Goal: Transaction & Acquisition: Purchase product/service

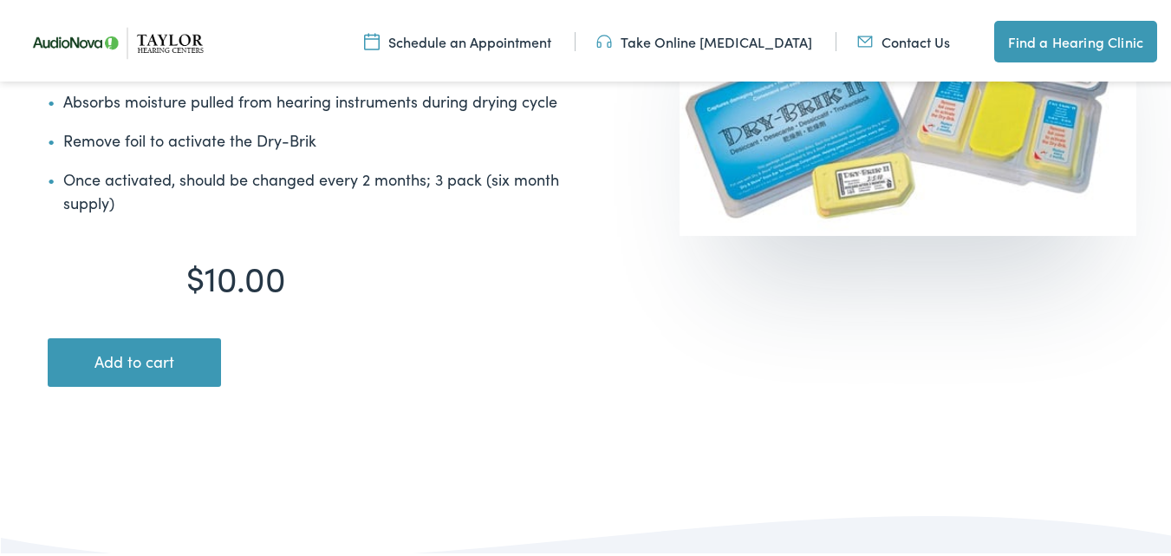
scroll to position [413, 0]
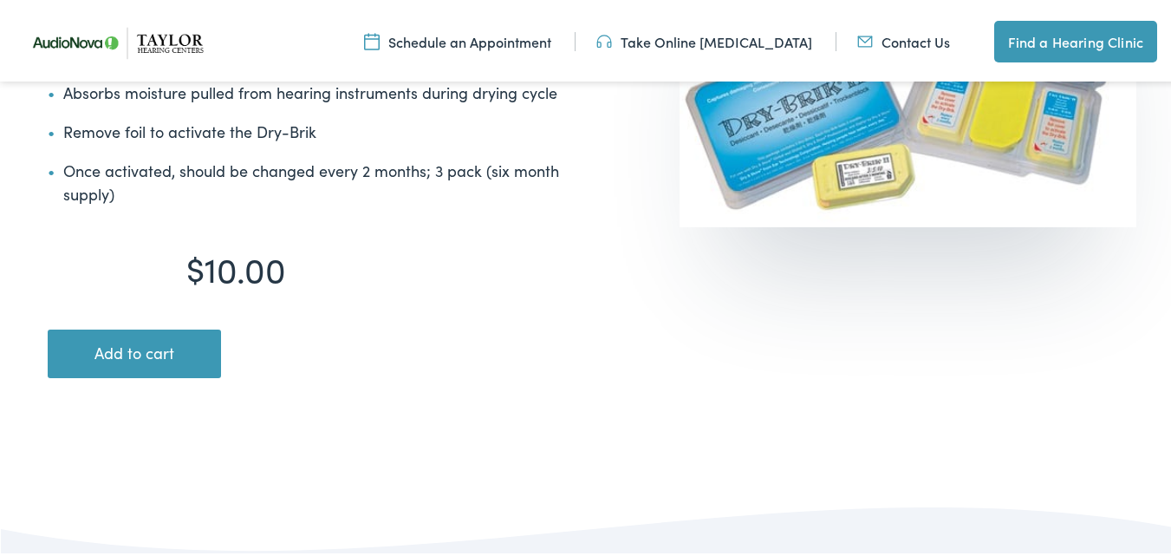
click at [141, 342] on button "Add to cart" at bounding box center [134, 350] width 173 height 49
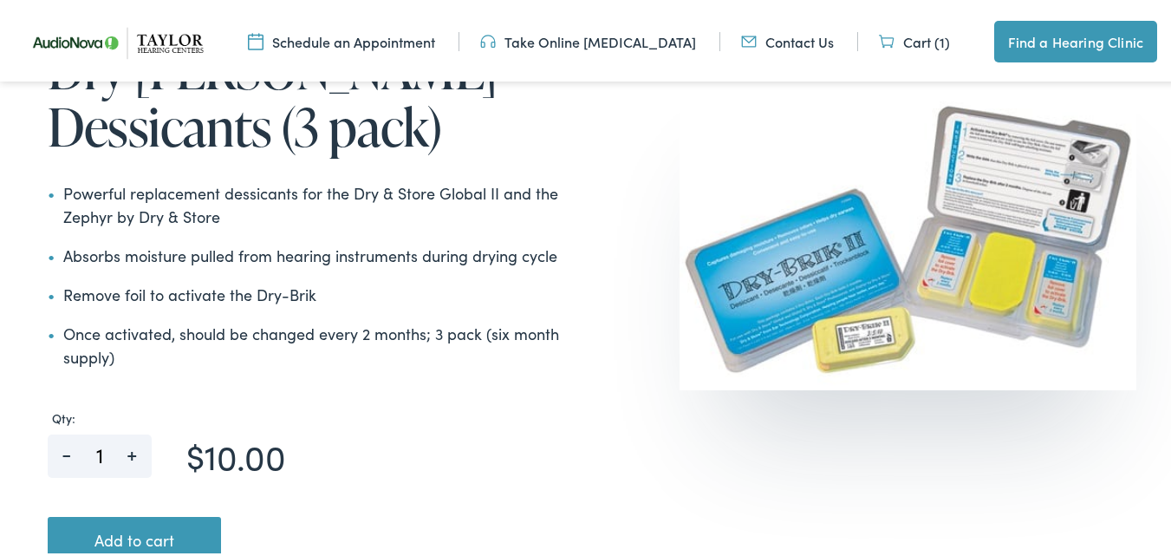
scroll to position [359, 0]
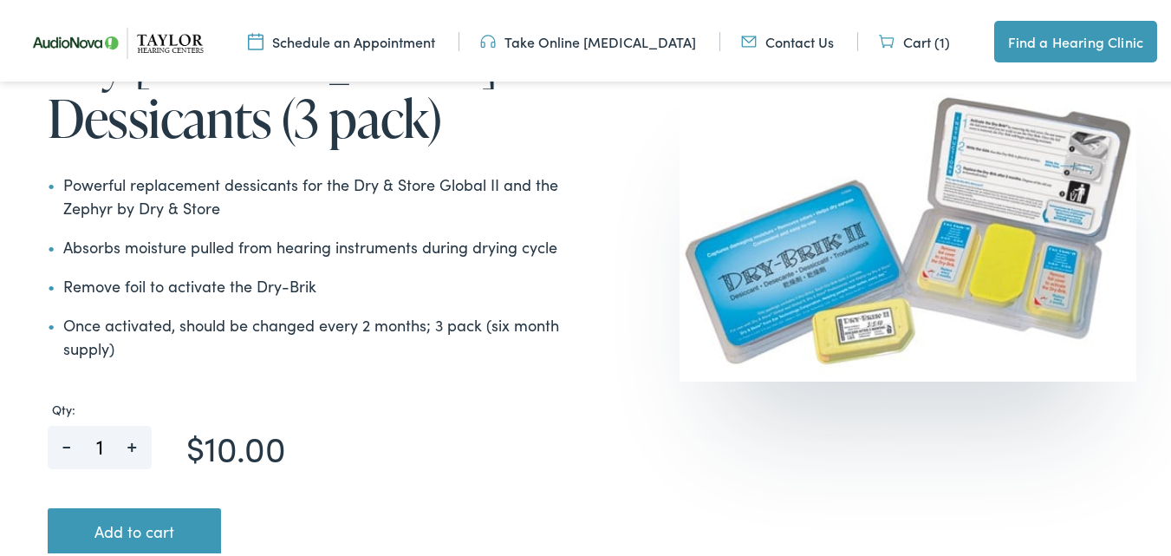
click at [133, 444] on span "+" at bounding box center [132, 435] width 39 height 27
type input "2"
click at [136, 535] on button "Add to cart" at bounding box center [134, 529] width 173 height 49
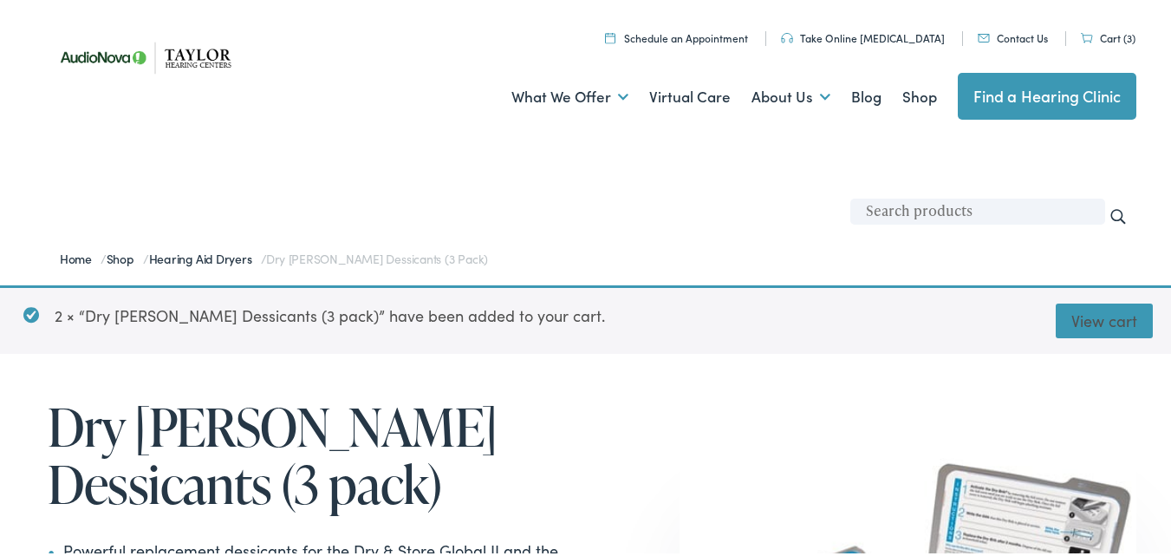
click at [1084, 319] on link "View cart" at bounding box center [1104, 317] width 97 height 35
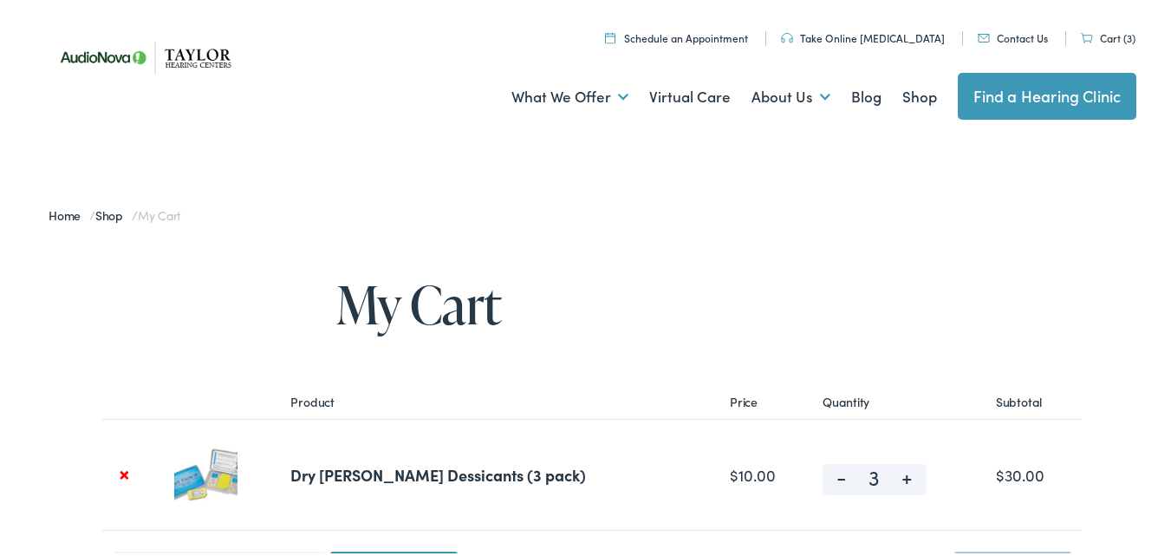
click at [823, 478] on span "-" at bounding box center [842, 470] width 39 height 21
type input "2"
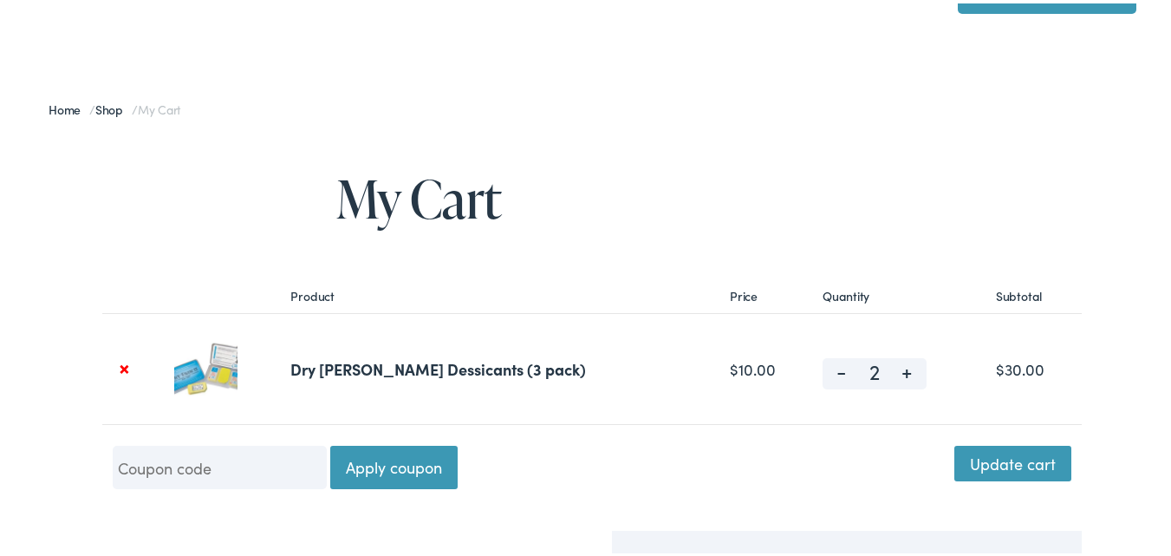
scroll to position [120, 0]
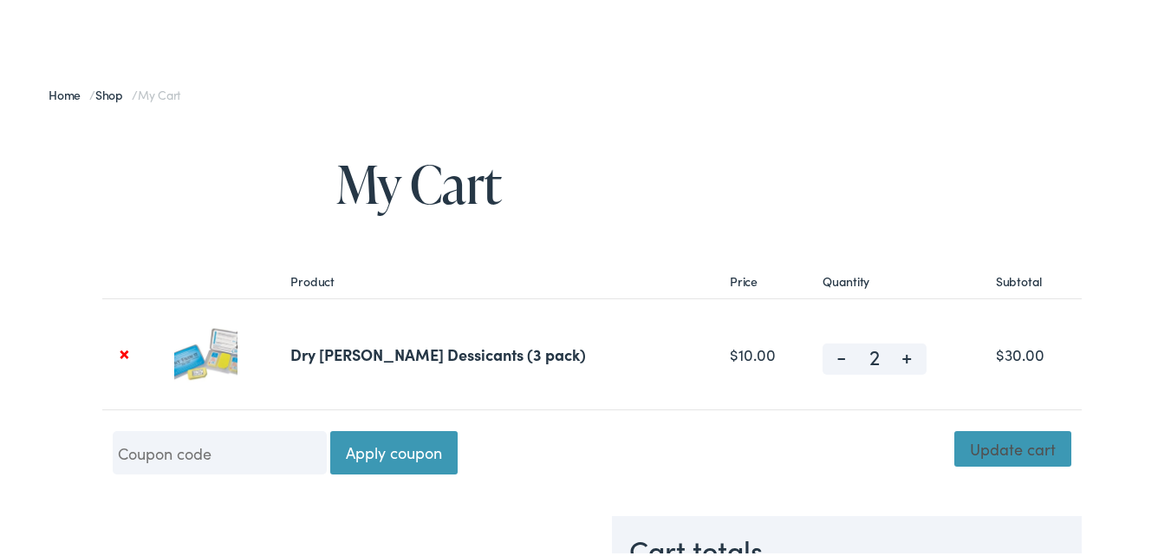
click at [991, 448] on button "Update cart" at bounding box center [1012, 444] width 117 height 35
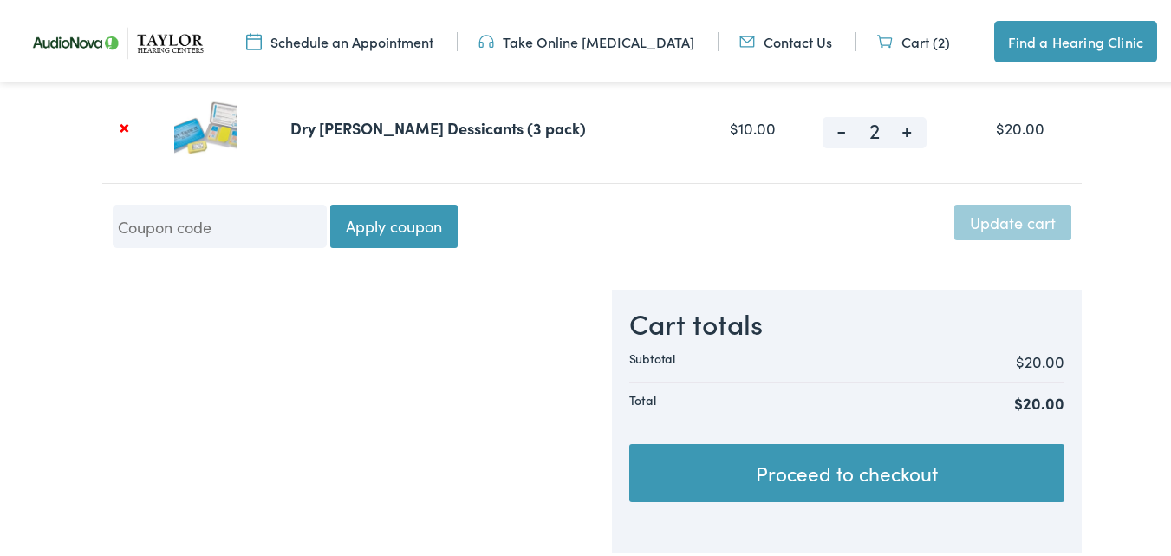
scroll to position [446, 0]
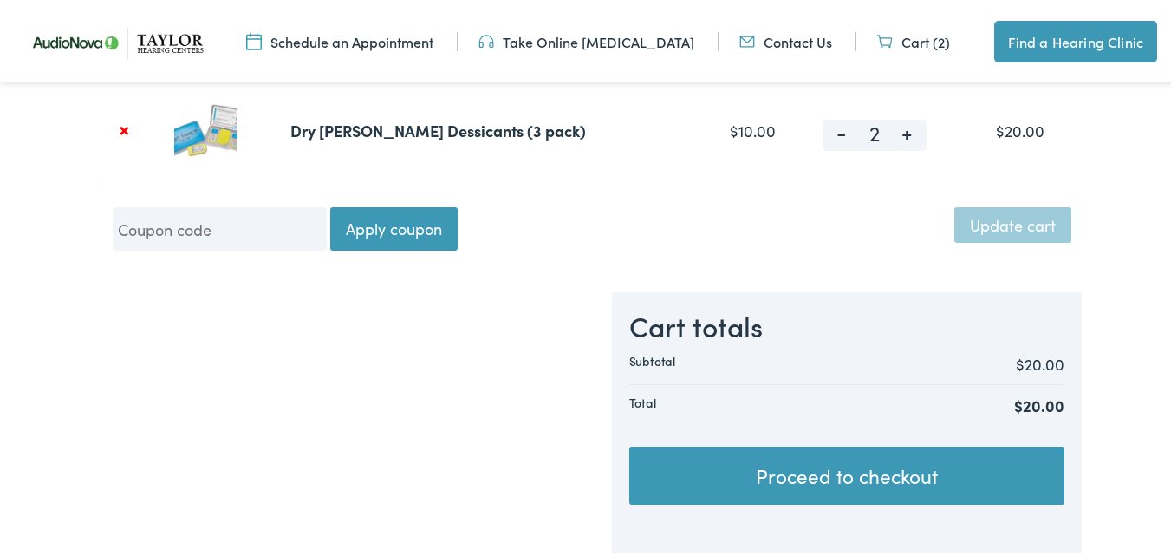
click at [753, 460] on link "Proceed to checkout" at bounding box center [846, 472] width 435 height 59
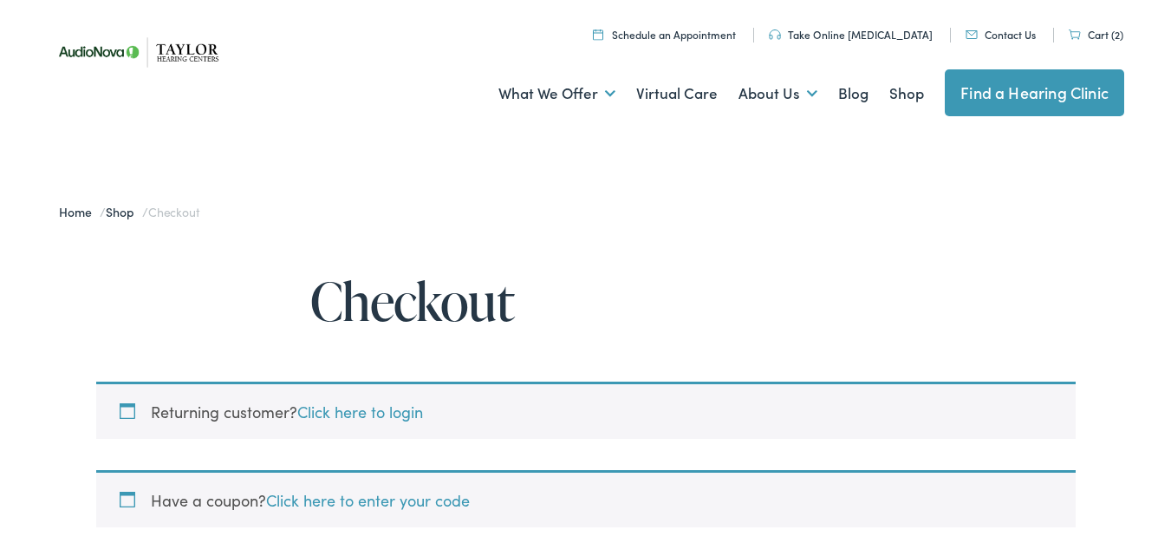
select select "TN"
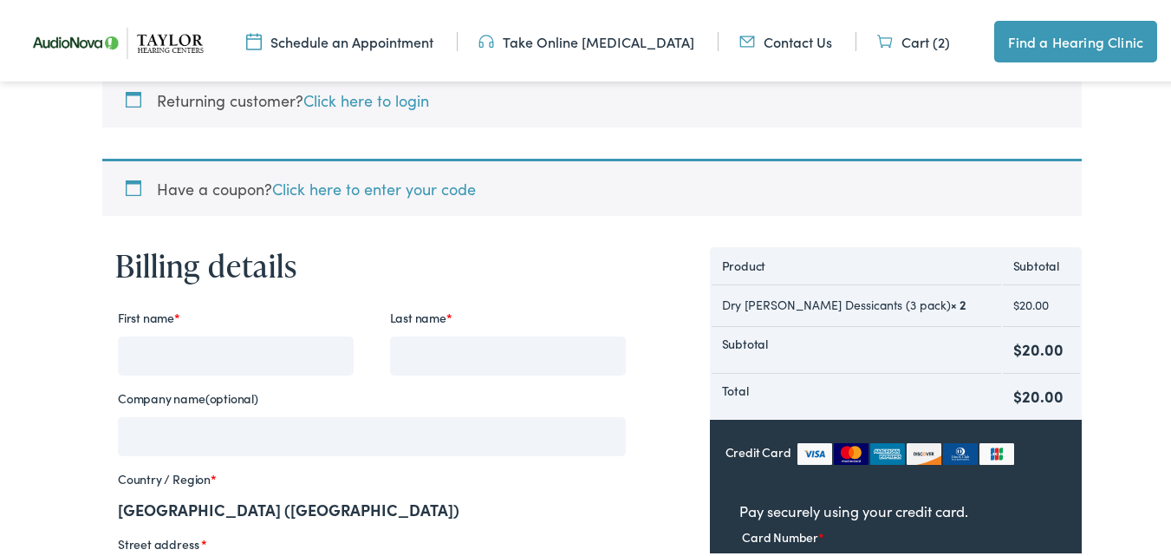
scroll to position [311, 0]
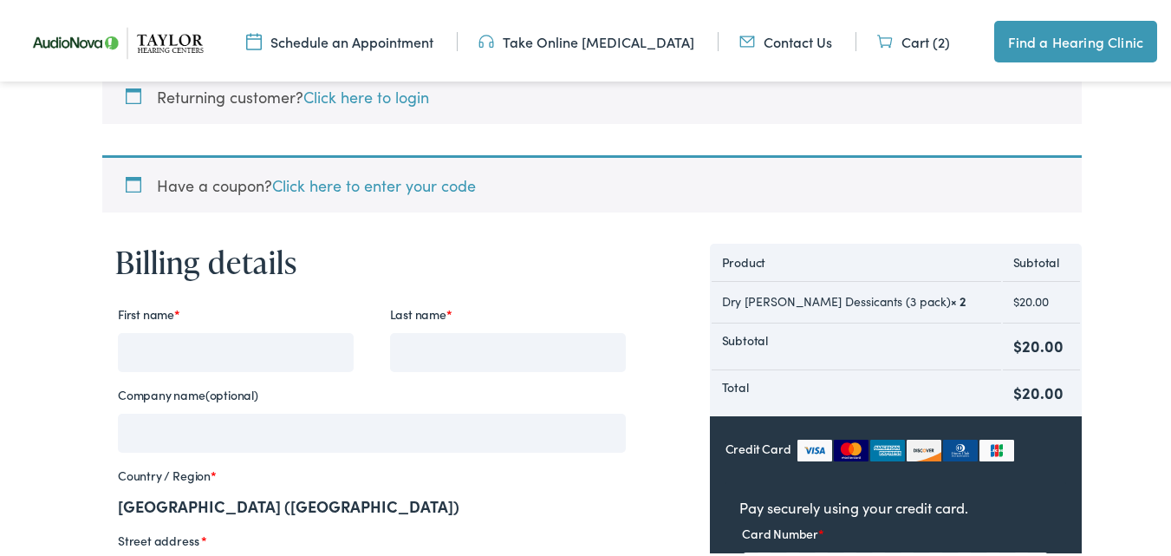
click at [213, 347] on input "First name *" at bounding box center [236, 348] width 236 height 39
type input "ROBERT"
type input "KRAJEWSKI"
type input "1107 Bass Blvd"
type input "Proctor, MN 55810"
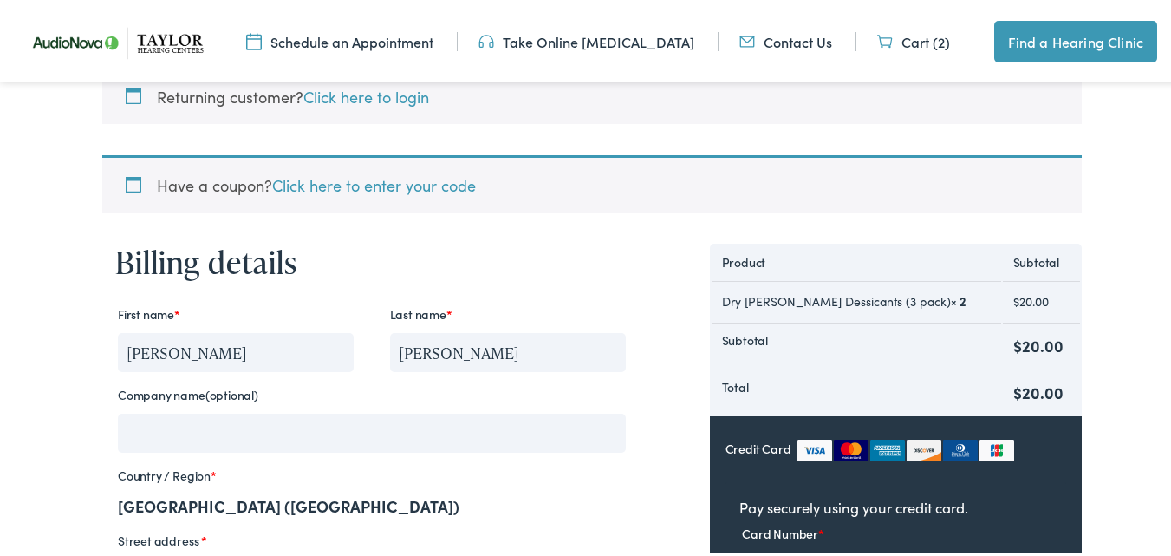
type input "Proctor"
select select "MN"
type input "55810"
type input "2186243830"
type input "bobkrajewski@hotmail.com"
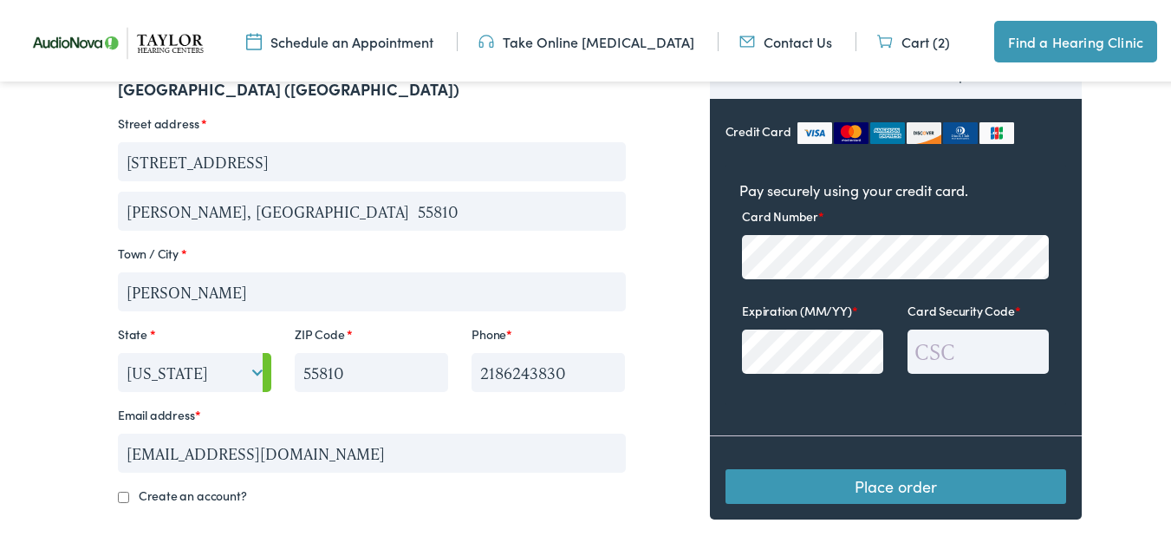
scroll to position [734, 0]
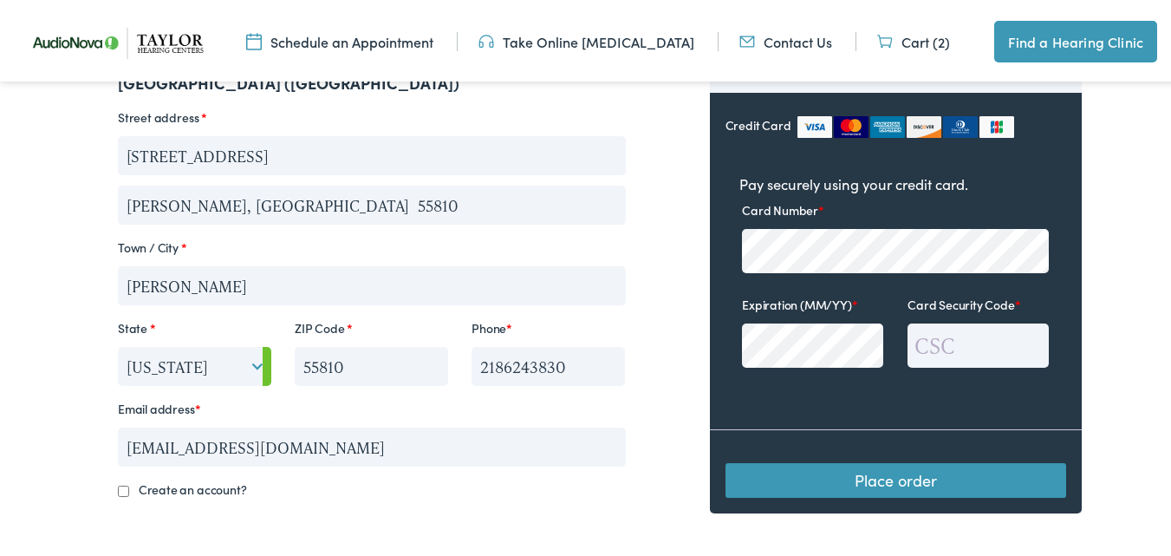
click at [561, 366] on input "2186243830" at bounding box center [548, 362] width 153 height 39
type input "2183430053"
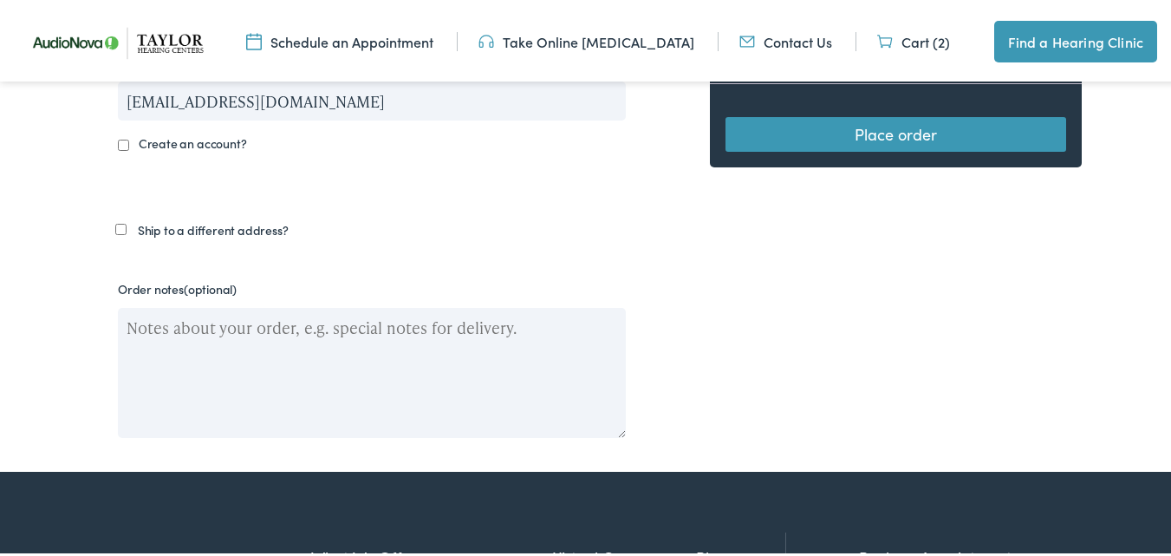
scroll to position [660, 0]
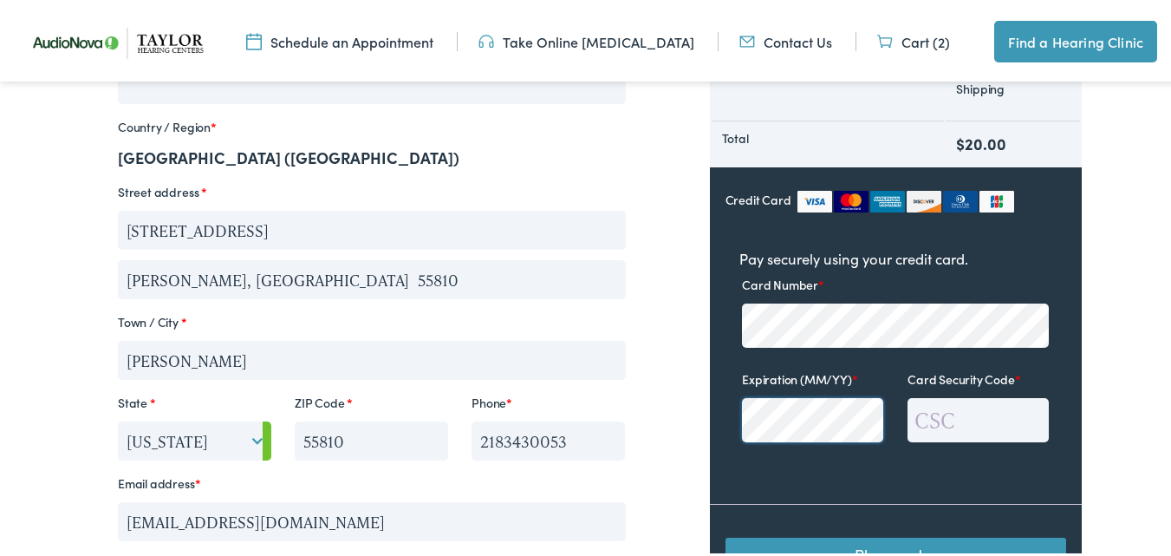
type input "781"
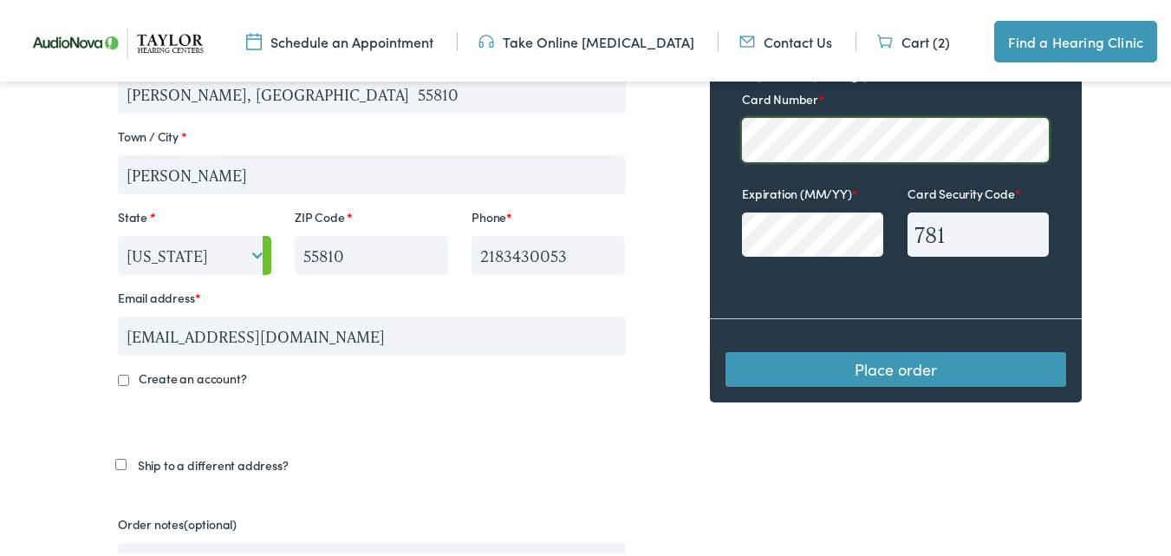
scroll to position [852, 0]
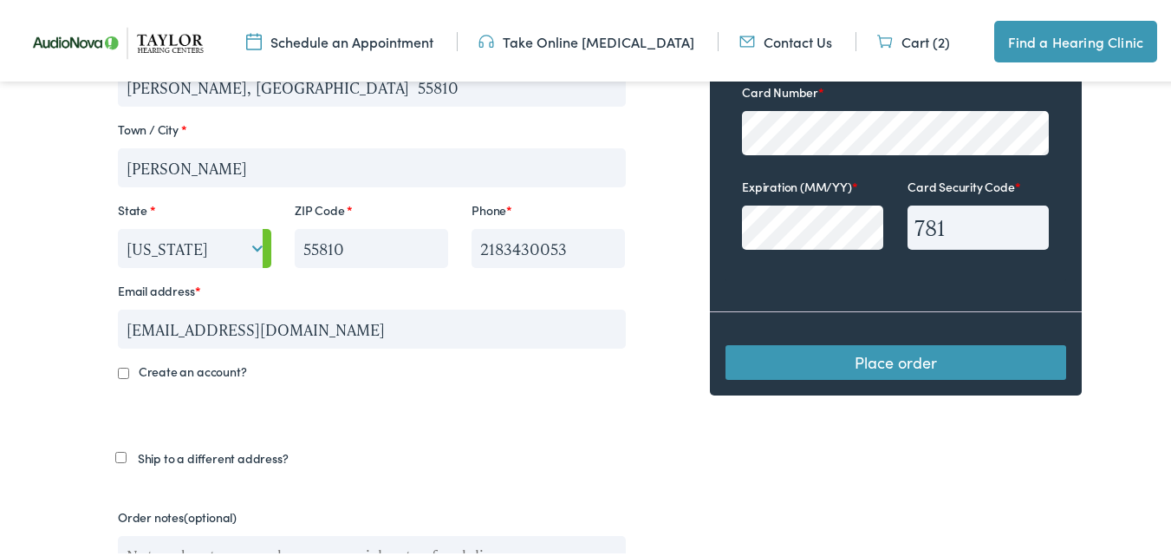
click at [896, 342] on button "Place order" at bounding box center [896, 359] width 341 height 35
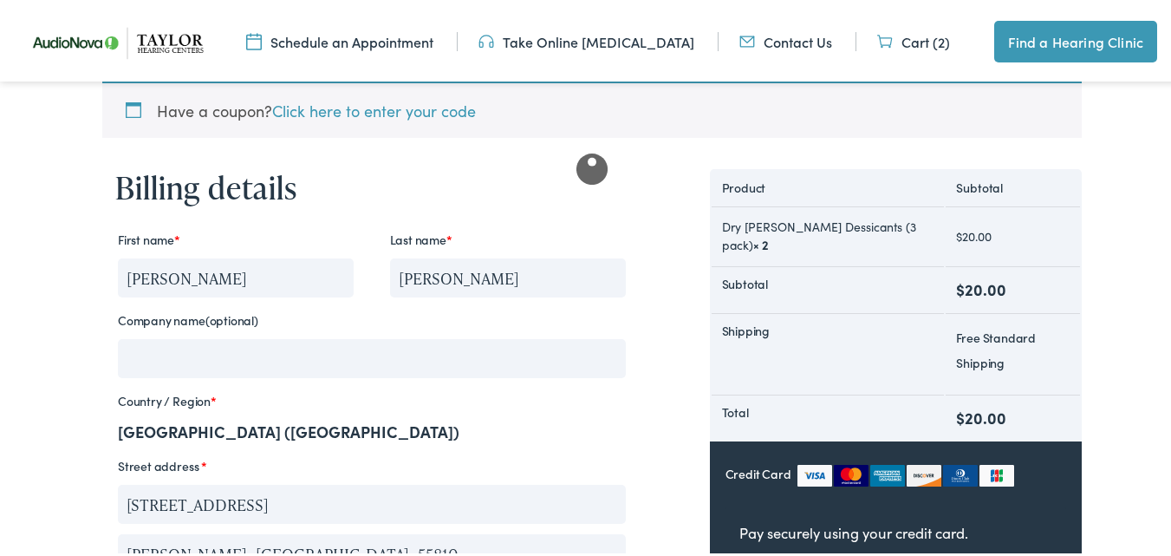
scroll to position [389, 0]
